Goal: Task Accomplishment & Management: Use online tool/utility

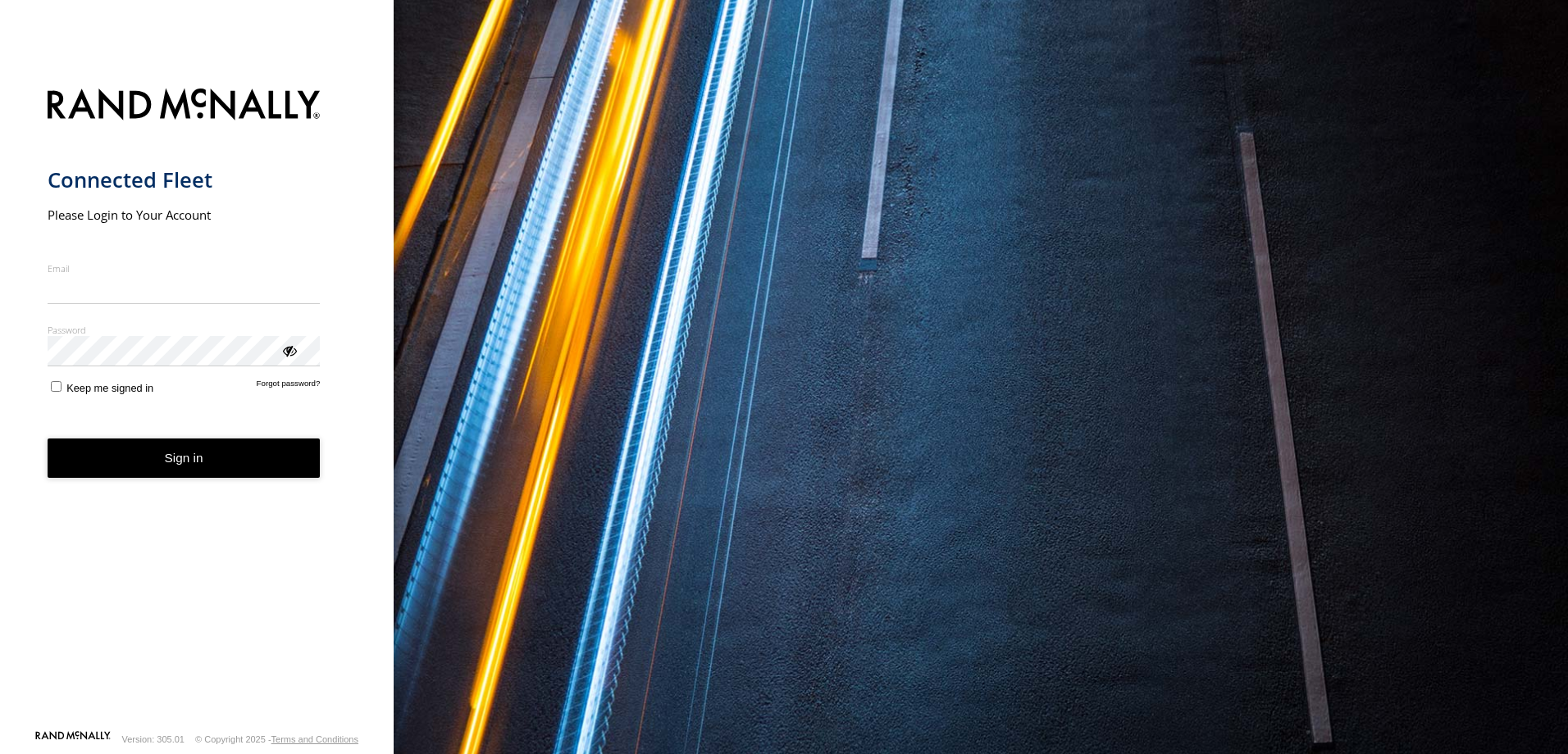
type input "**********"
click at [226, 476] on button "Sign in" at bounding box center [183, 459] width 273 height 40
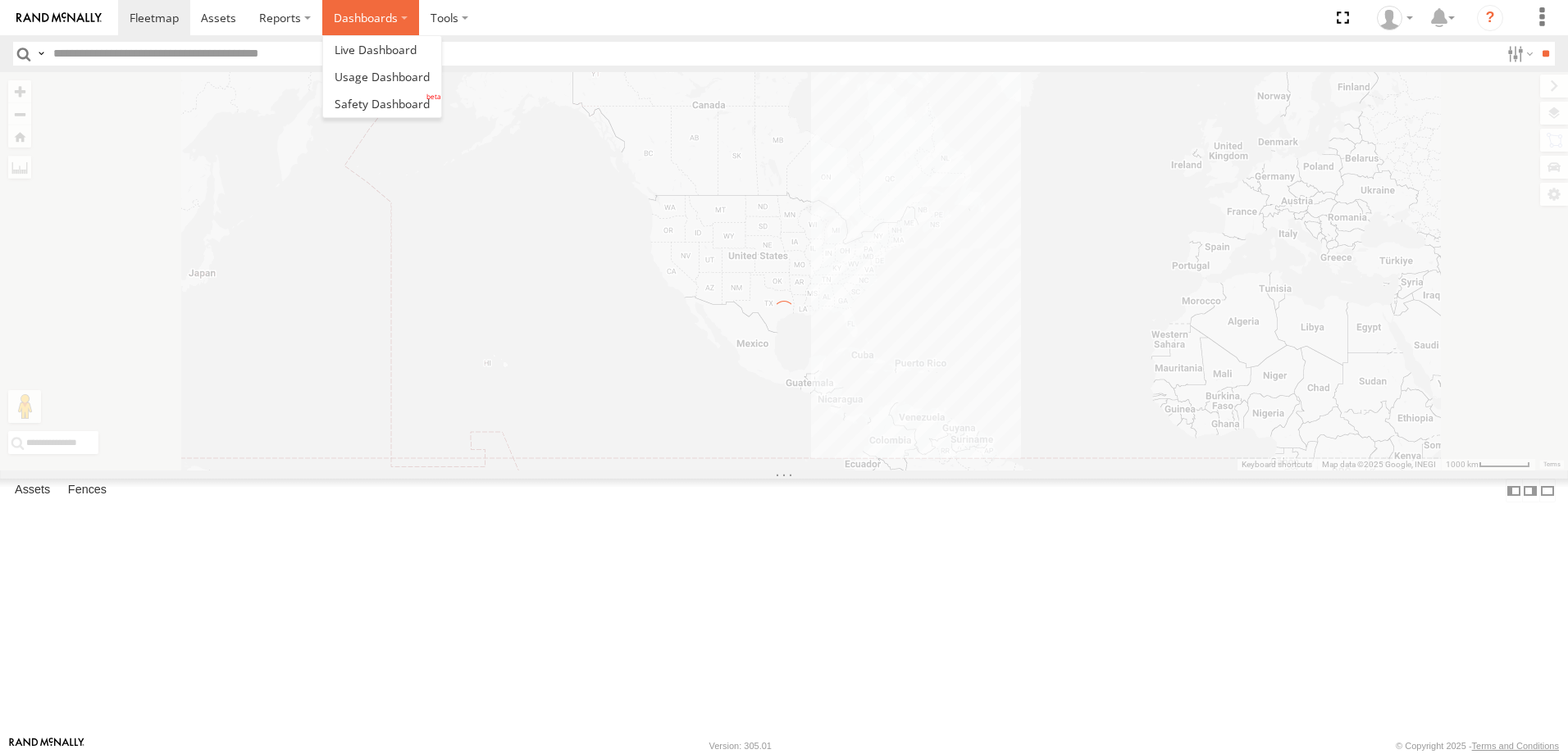
click at [364, 25] on label "Dashboards" at bounding box center [370, 17] width 96 height 35
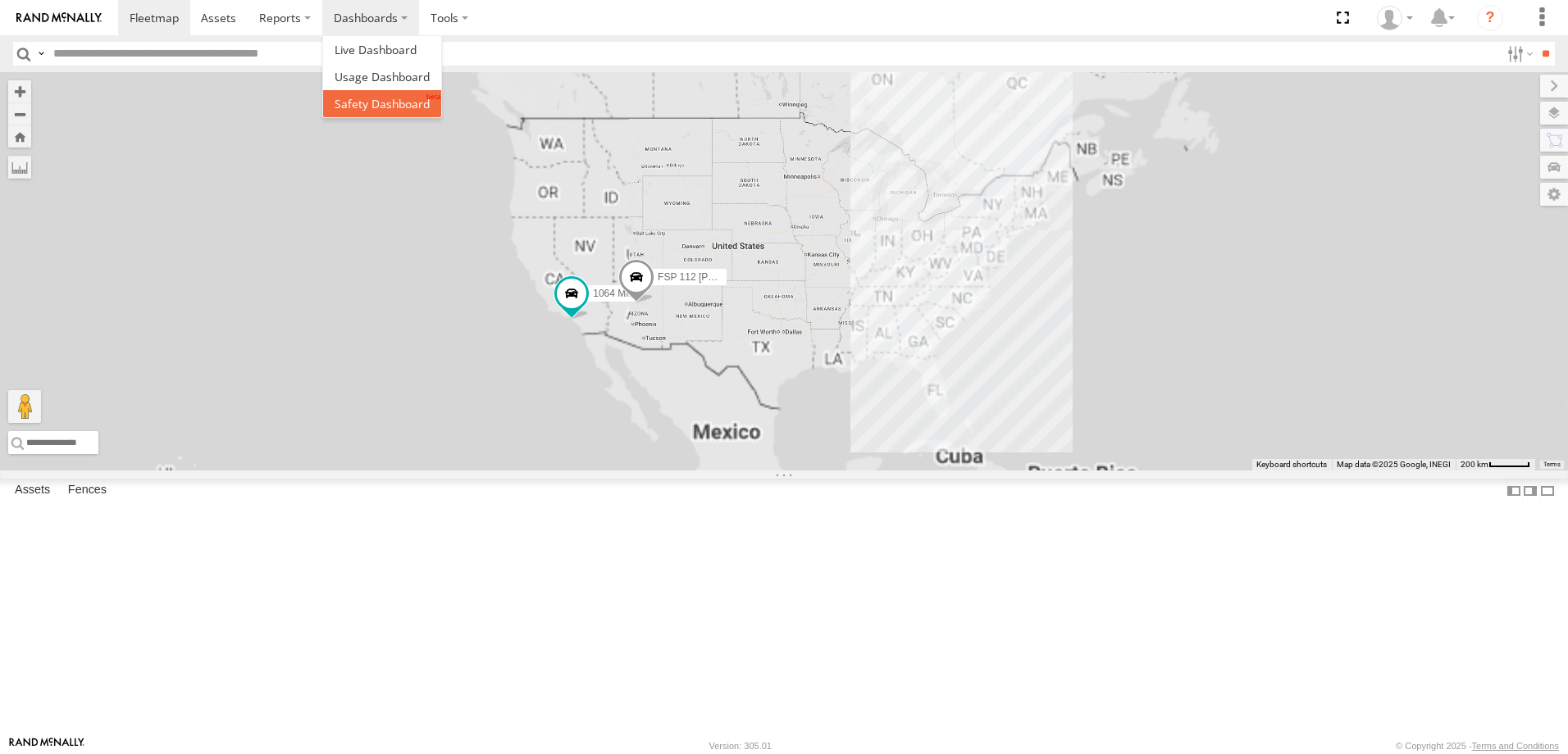
click at [401, 105] on span at bounding box center [382, 103] width 95 height 15
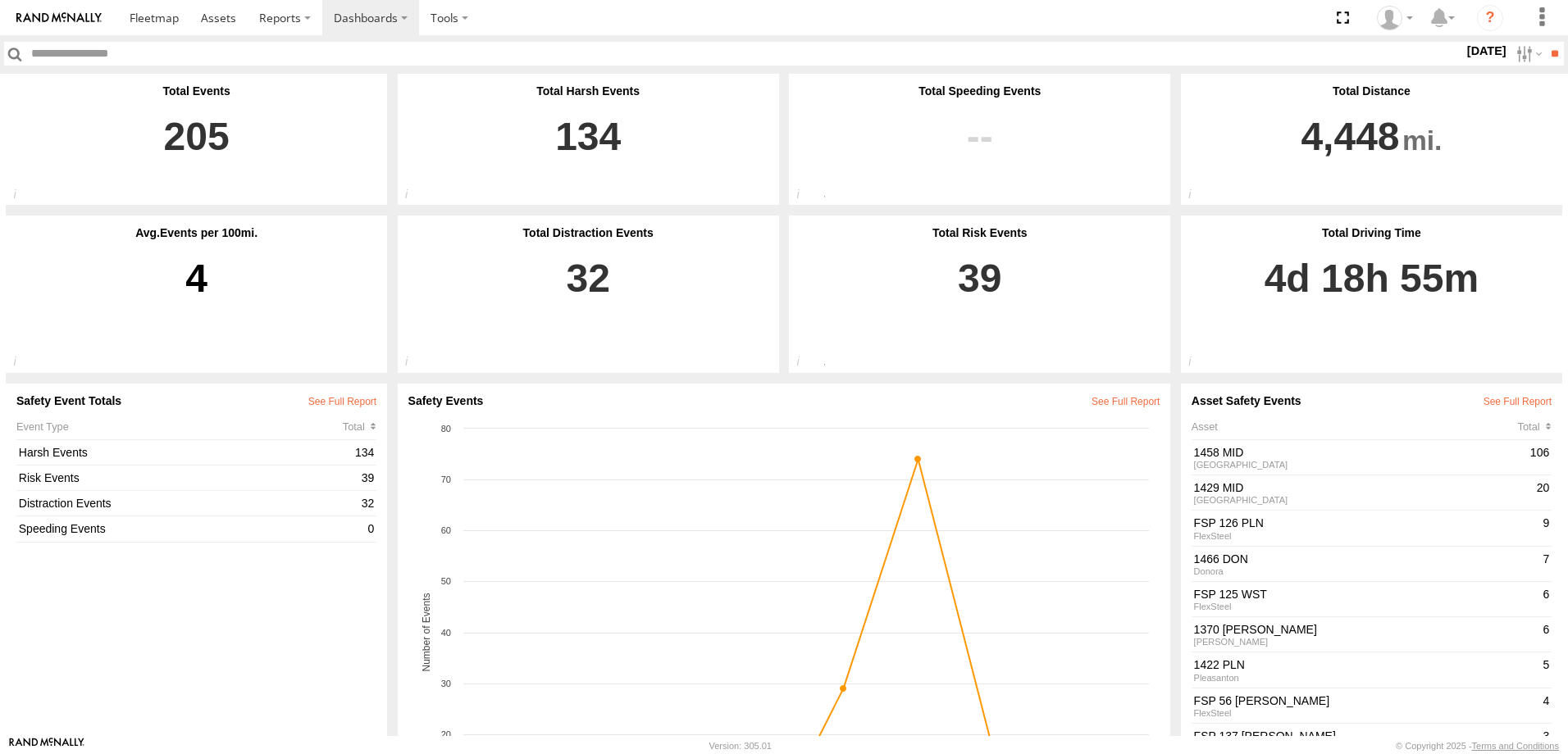
click at [1476, 57] on label "11 Aug 25" at bounding box center [1486, 51] width 46 height 18
click at [0, 0] on label at bounding box center [0, 0] width 0 height 0
click at [1545, 55] on input "**" at bounding box center [1554, 54] width 19 height 24
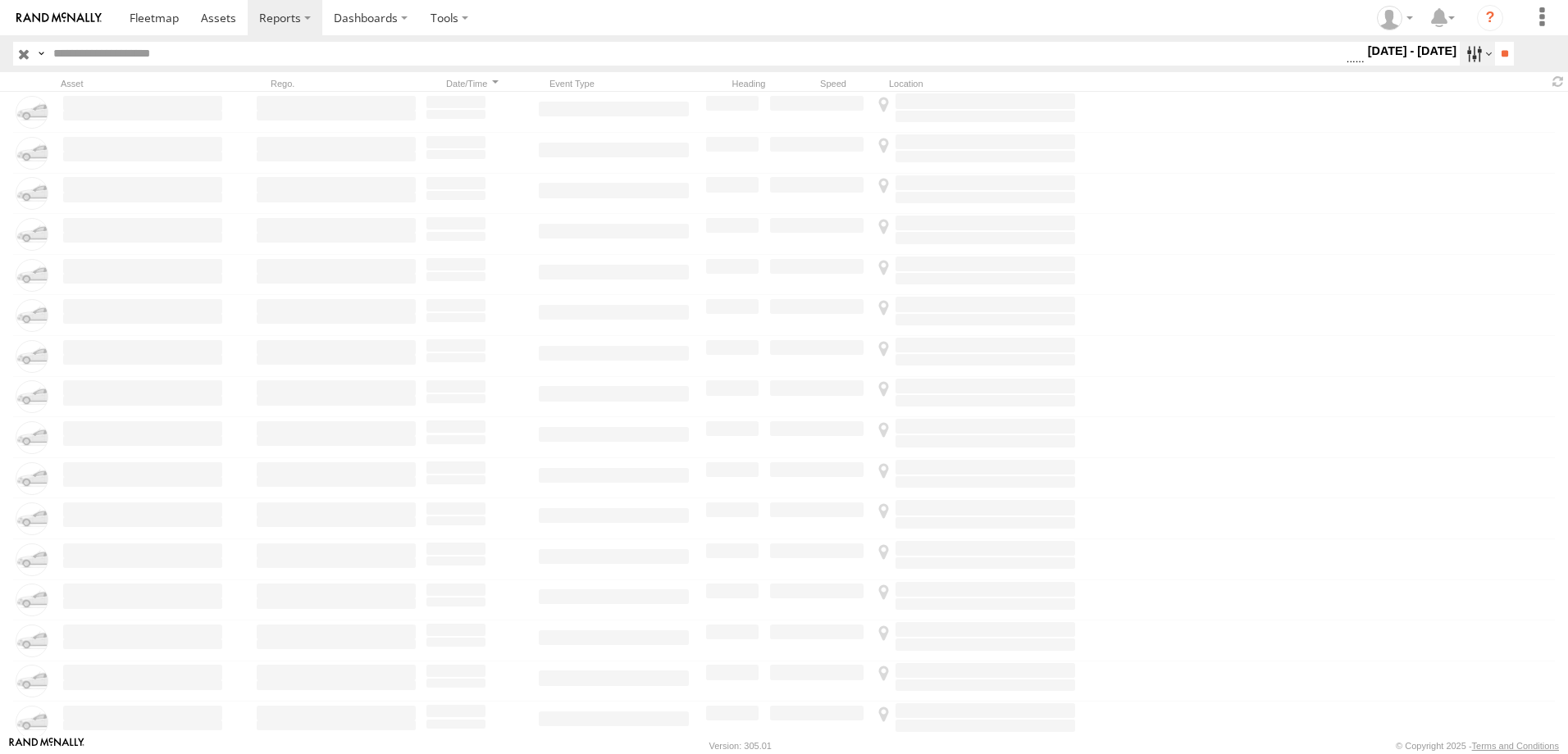
click at [1481, 50] on label at bounding box center [1477, 54] width 35 height 24
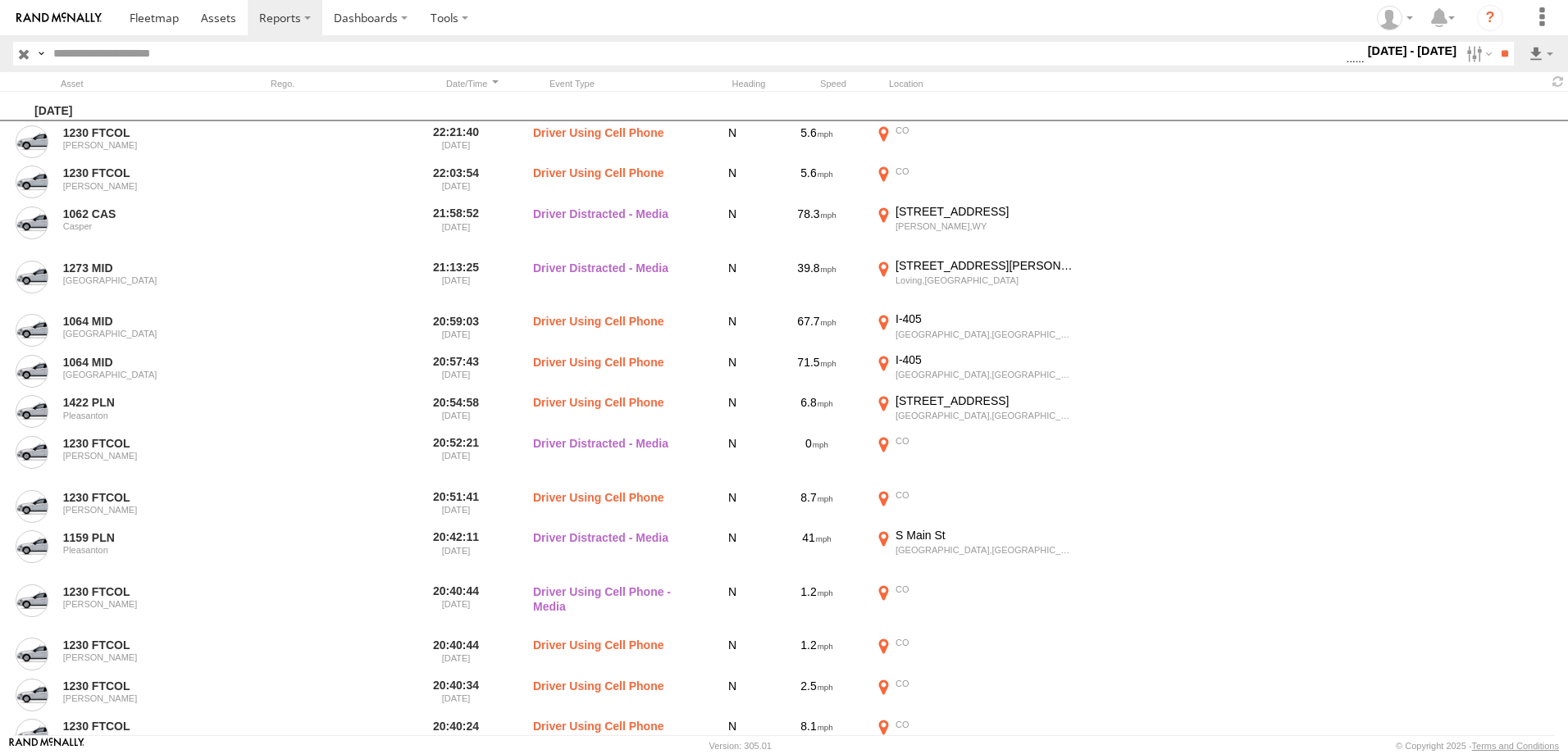
click at [0, 0] on span "Driver Distracted" at bounding box center [0, 0] width 0 height 0
click at [0, 0] on span "Food or Drink" at bounding box center [0, 0] width 0 height 0
click at [0, 0] on span "Driver Smoking" at bounding box center [0, 0] width 0 height 0
click at [0, 0] on span "Driver Distracted" at bounding box center [0, 0] width 0 height 0
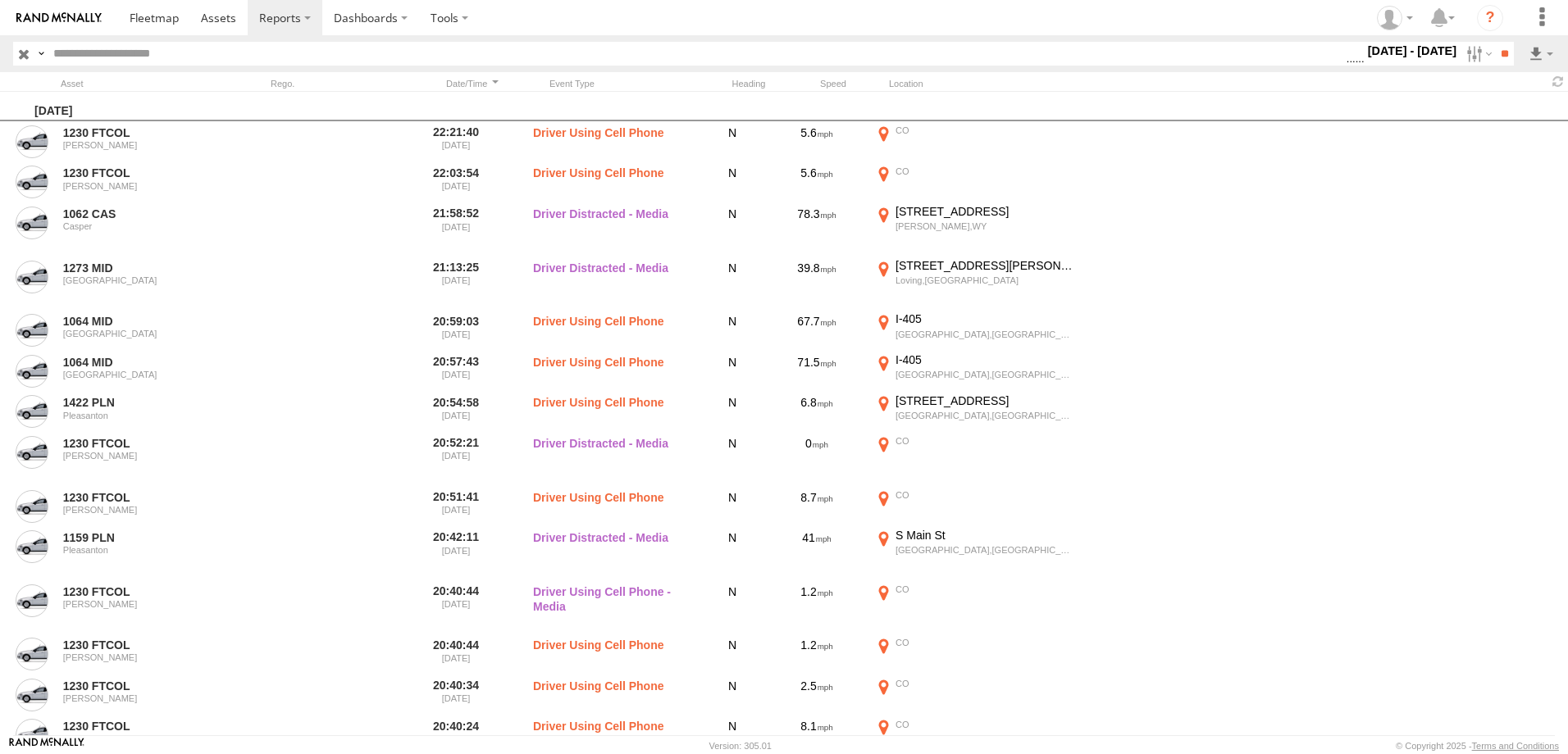
click at [0, 0] on span "Driver Smoking" at bounding box center [0, 0] width 0 height 0
click at [0, 0] on span "Food or Drink" at bounding box center [0, 0] width 0 height 0
click at [1495, 52] on input "**" at bounding box center [1504, 54] width 19 height 24
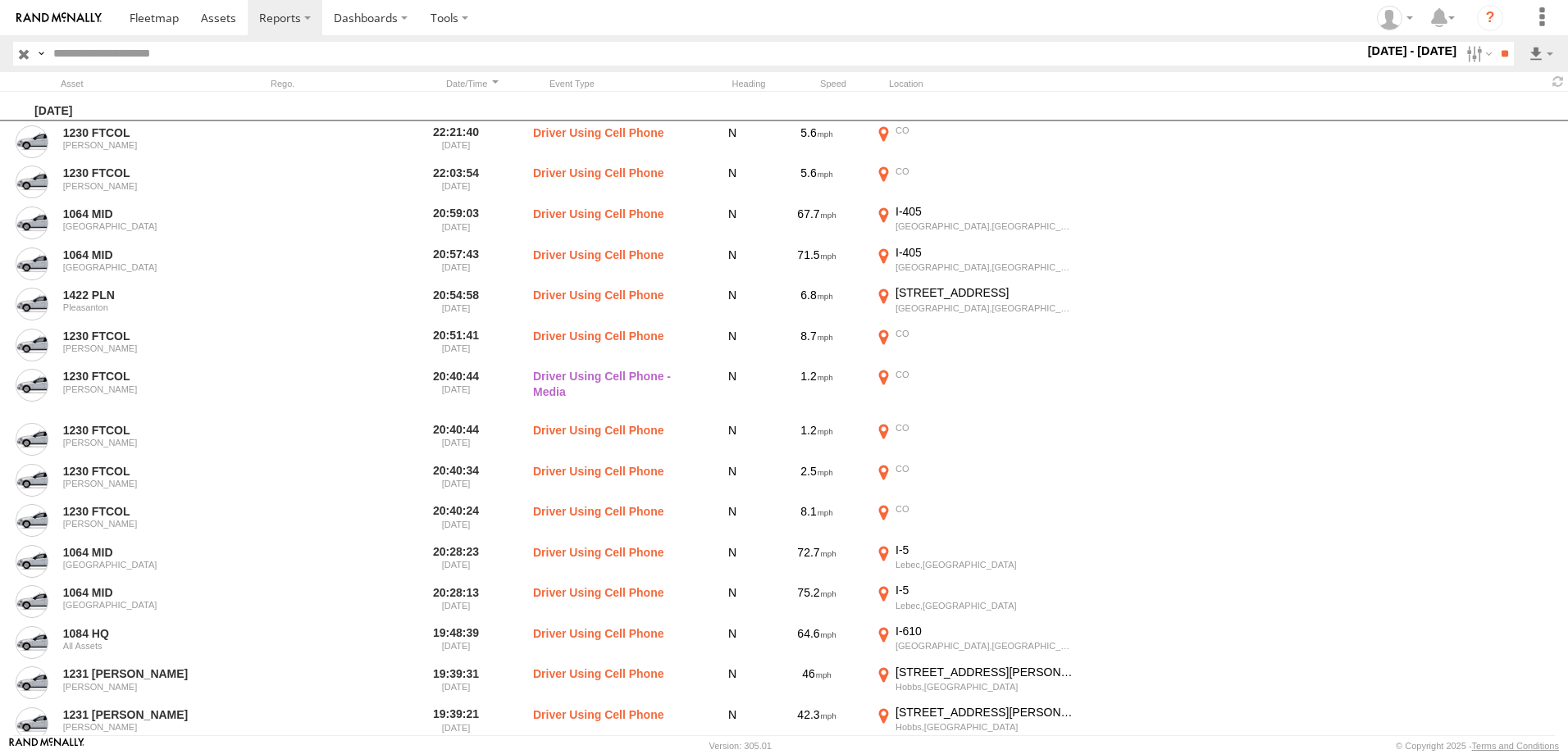
click at [1495, 100] on div "[DATE]" at bounding box center [784, 107] width 1568 height 29
click at [1498, 108] on link at bounding box center [1498, 113] width 100 height 25
drag, startPoint x: 1029, startPoint y: 30, endPoint x: 1016, endPoint y: 25, distance: 13.9
click at [1016, 25] on section at bounding box center [840, 17] width 1446 height 35
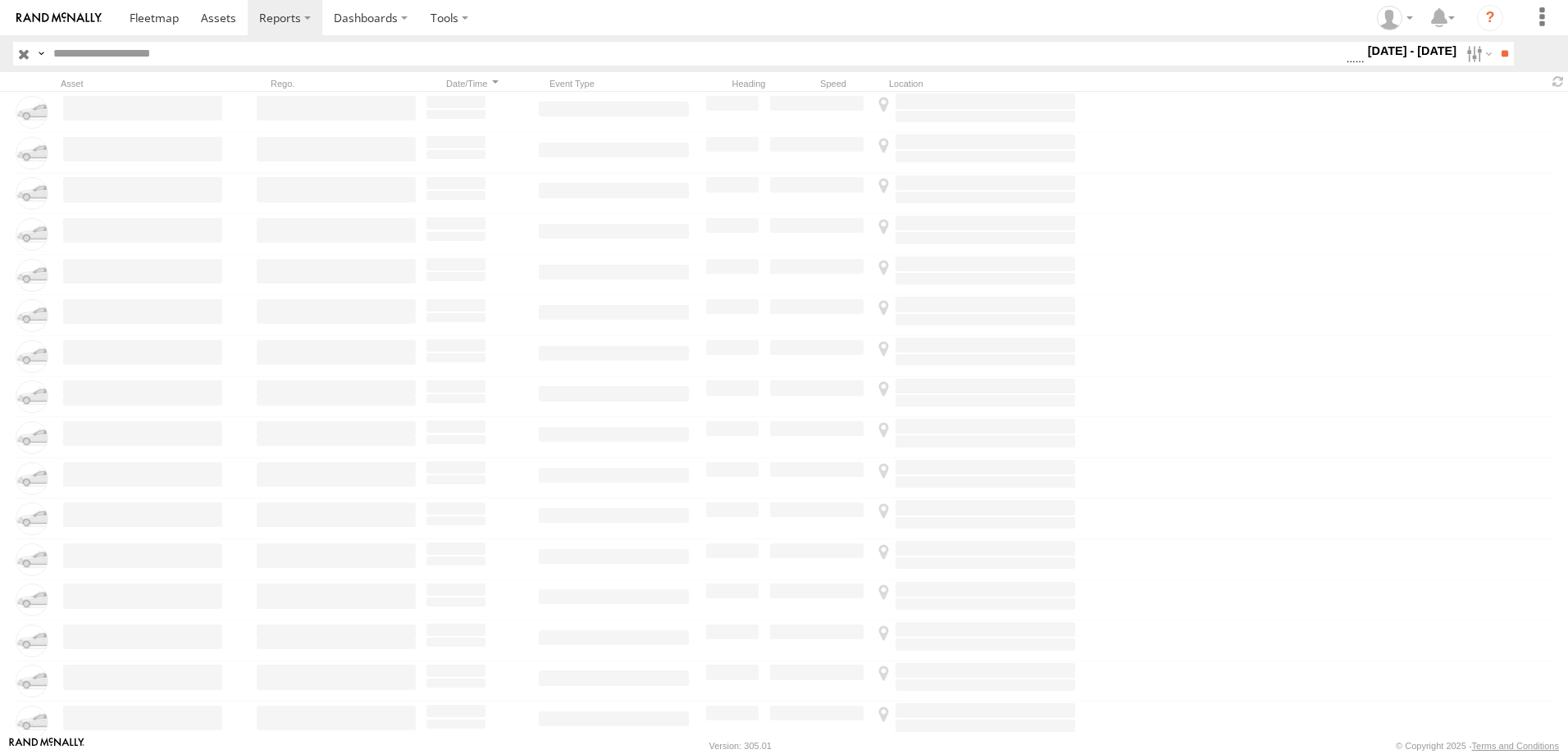
click at [1426, 58] on label "[DATE] - [DATE]" at bounding box center [1412, 51] width 96 height 18
click at [0, 0] on span "Seatbelt Alarm" at bounding box center [0, 0] width 0 height 0
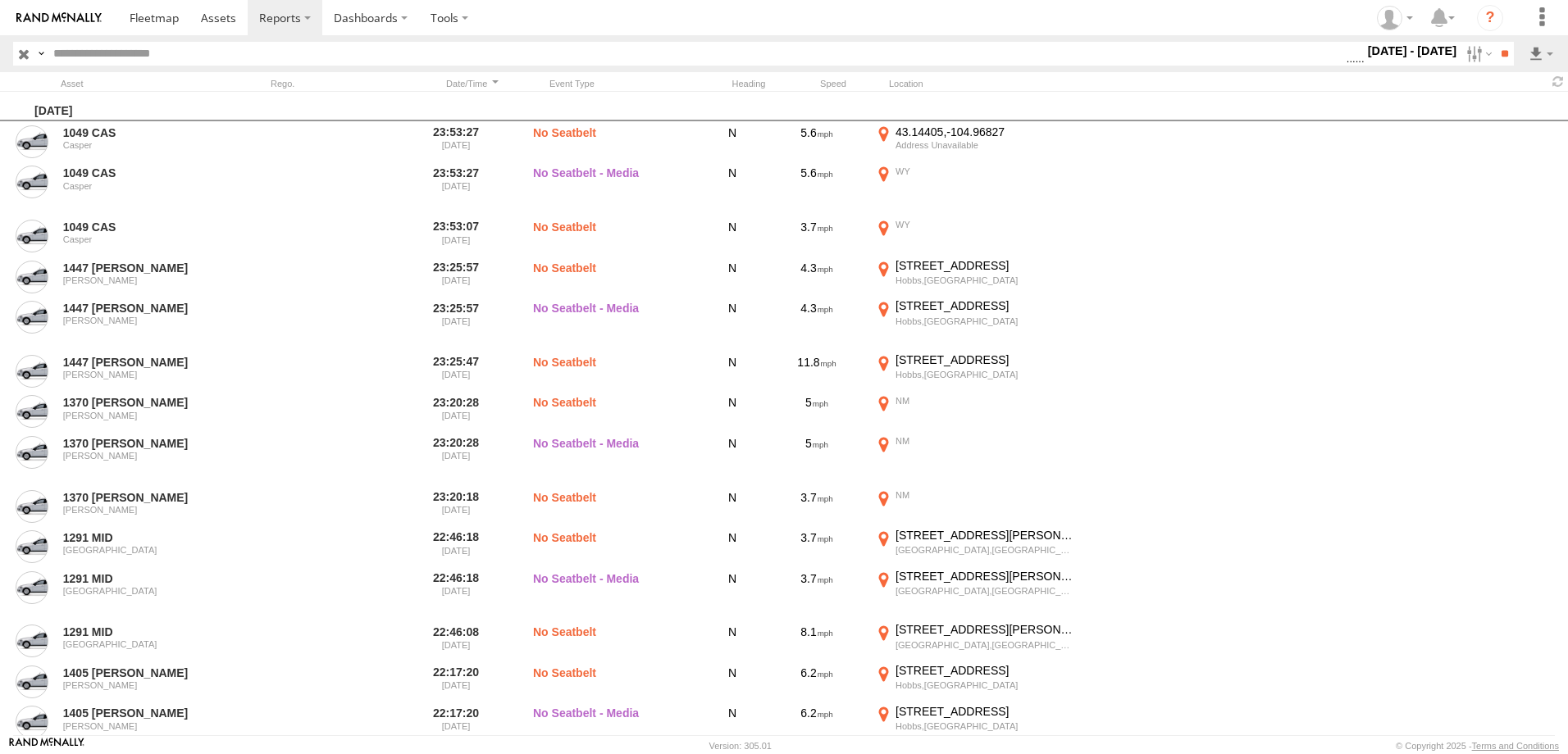
click at [0, 0] on span "Possible Fatigue" at bounding box center [0, 0] width 0 height 0
click at [0, 0] on span "Lane Departure" at bounding box center [0, 0] width 0 height 0
click at [0, 0] on span "No Driver Detected" at bounding box center [0, 0] width 0 height 0
click at [0, 0] on span "Tailgating" at bounding box center [0, 0] width 0 height 0
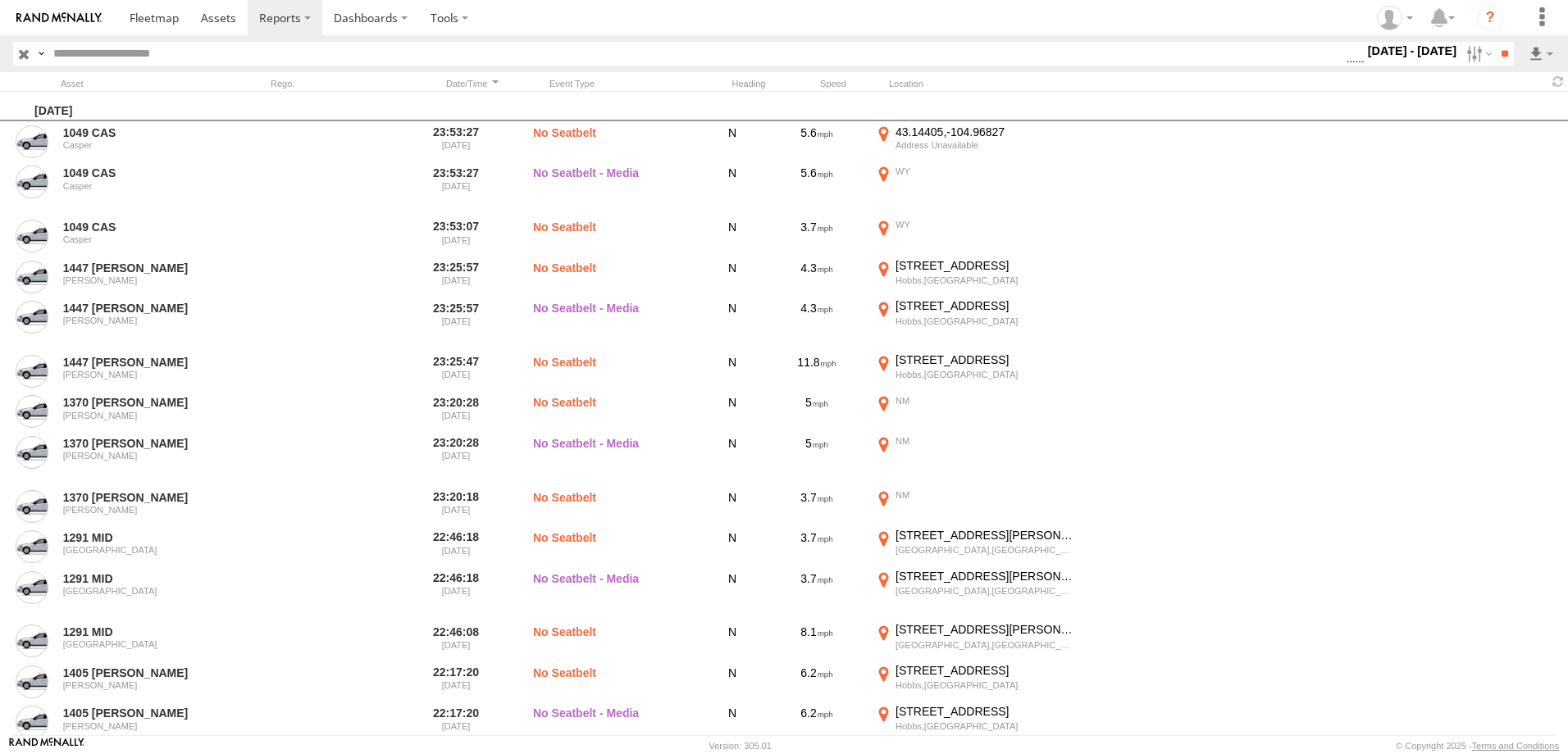
click at [0, 0] on span "Tailgating" at bounding box center [0, 0] width 0 height 0
click at [0, 0] on span "Seatbelt Alarm" at bounding box center [0, 0] width 0 height 0
click at [0, 0] on span "Possible Fatigue" at bounding box center [0, 0] width 0 height 0
click at [0, 0] on span "No Driver Detected" at bounding box center [0, 0] width 0 height 0
click at [1497, 51] on input "**" at bounding box center [1504, 54] width 19 height 24
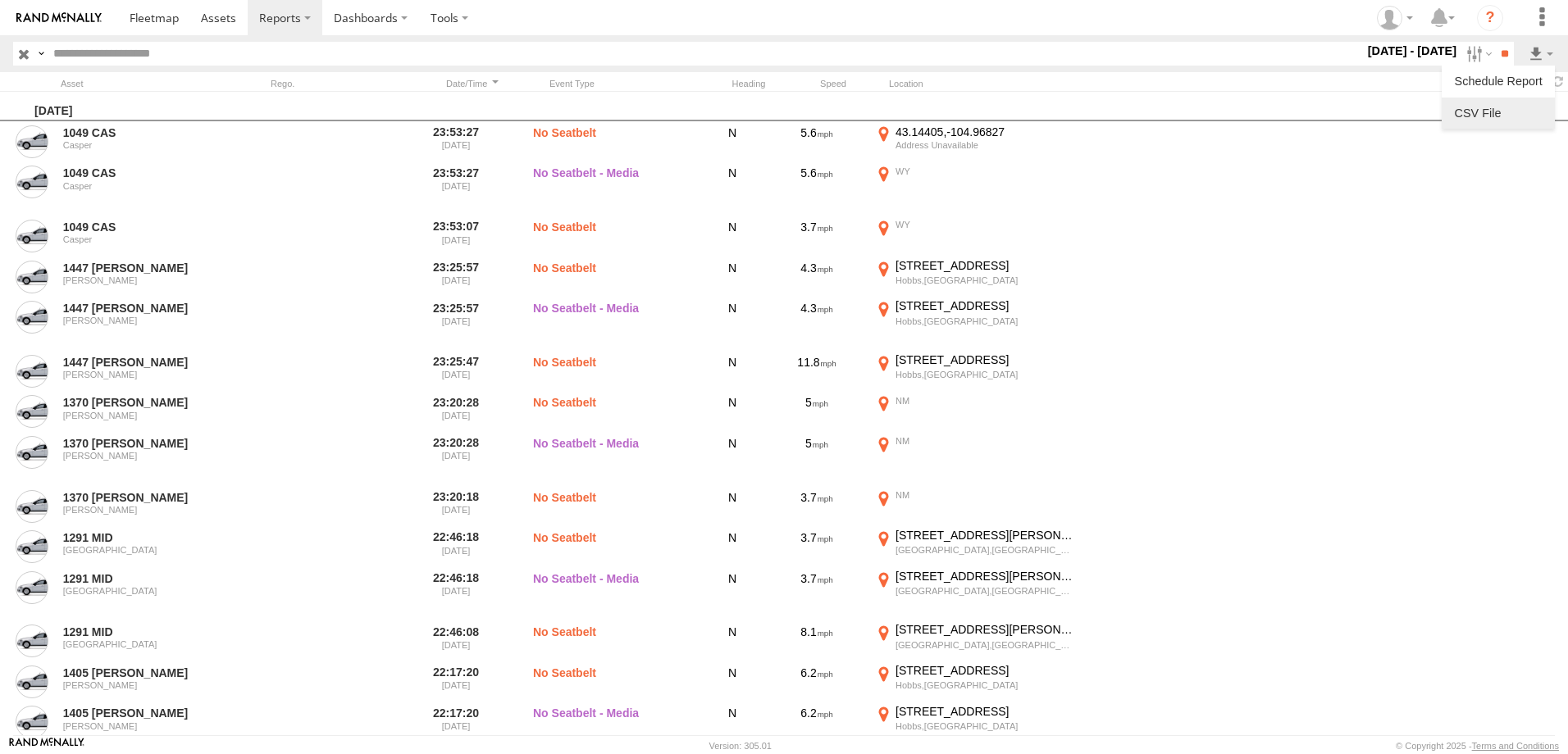
click at [1478, 113] on link at bounding box center [1498, 113] width 100 height 25
click at [995, 7] on section at bounding box center [840, 17] width 1446 height 35
